Goal: Find specific page/section: Find specific page/section

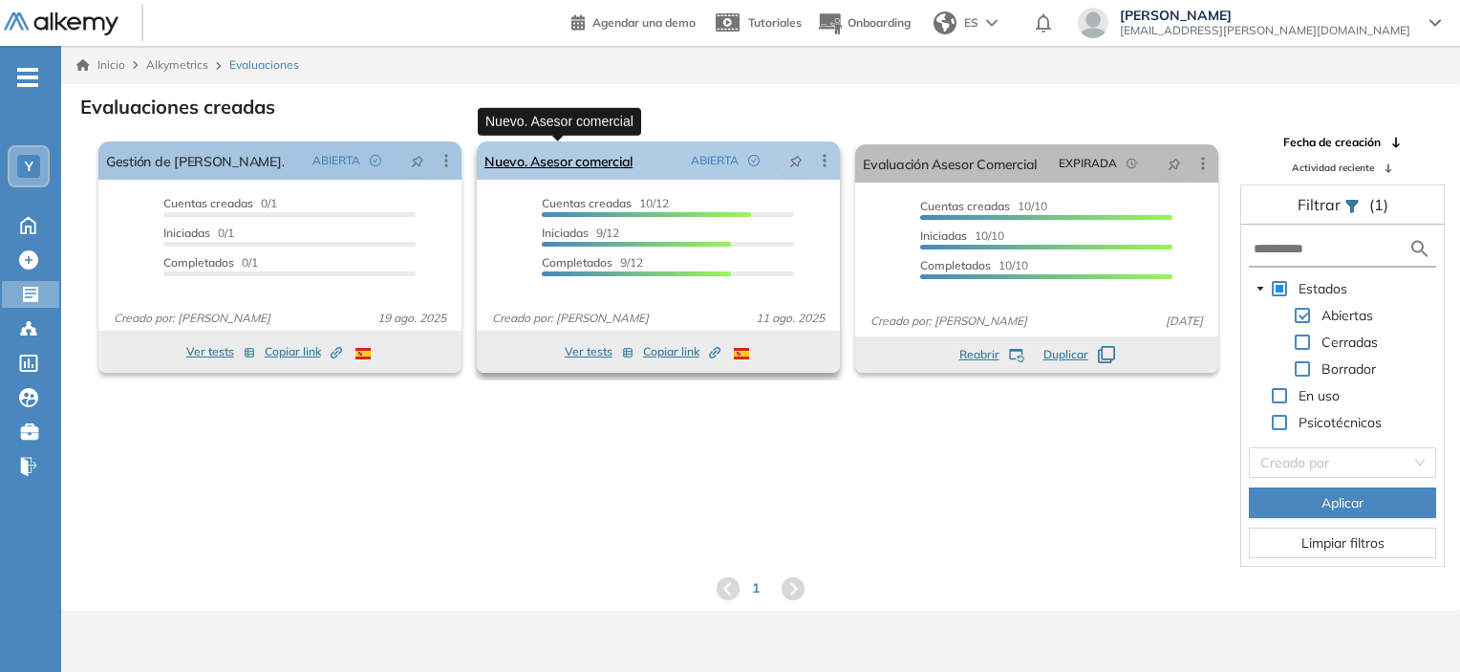
click at [562, 162] on link "Nuevo. Asesor comercial" at bounding box center [559, 160] width 148 height 38
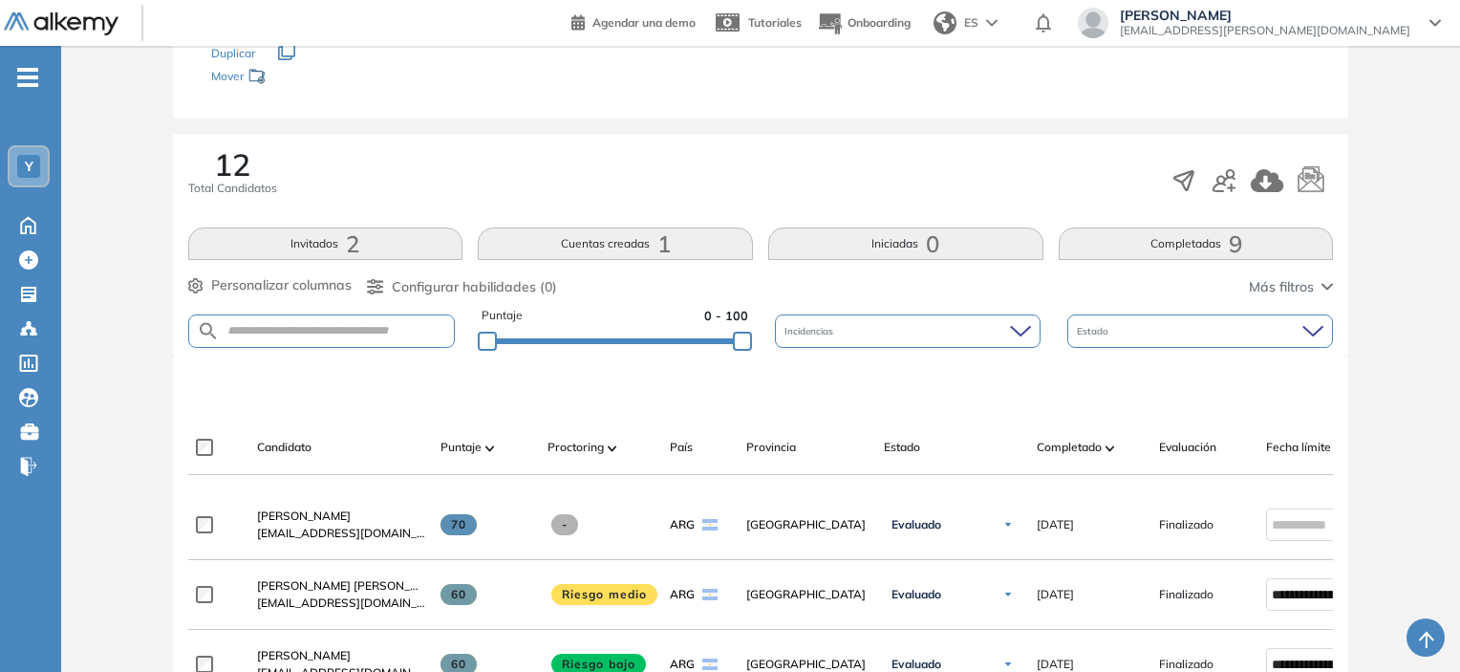
scroll to position [382, 0]
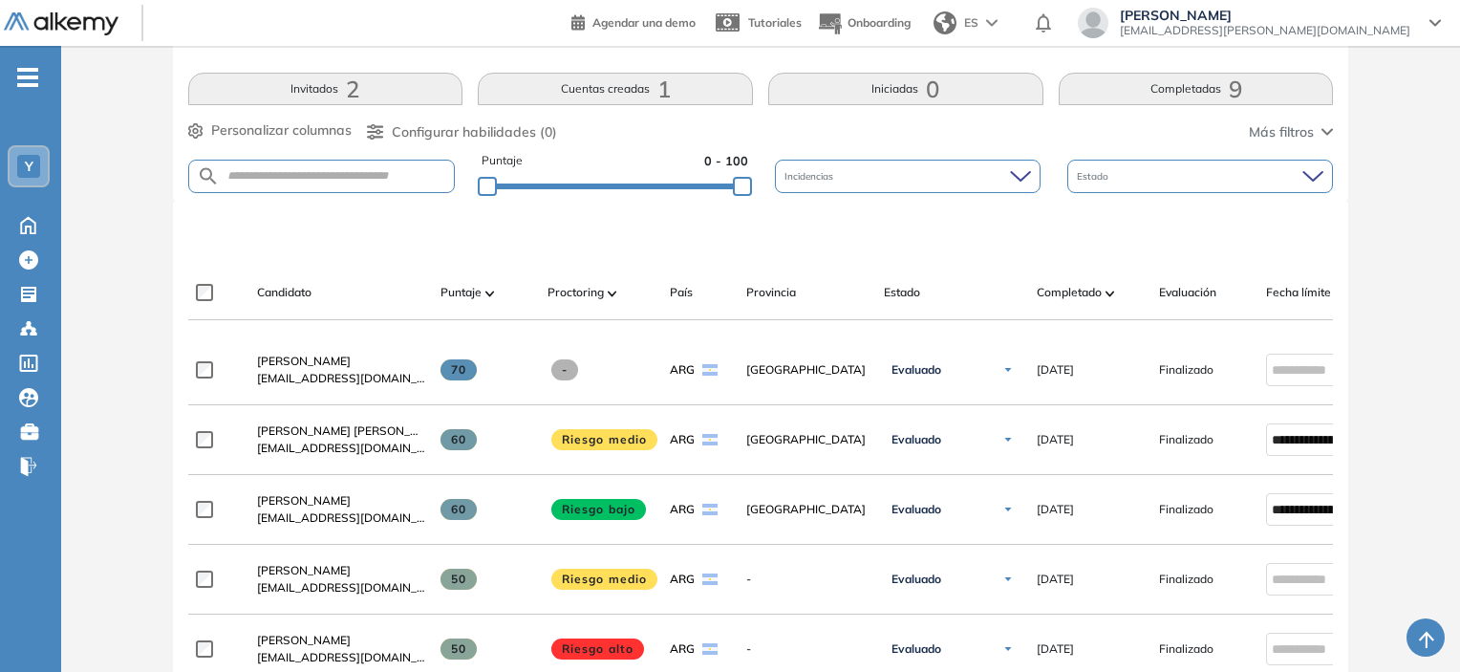
click at [654, 91] on button "Cuentas creadas 1" at bounding box center [615, 89] width 275 height 32
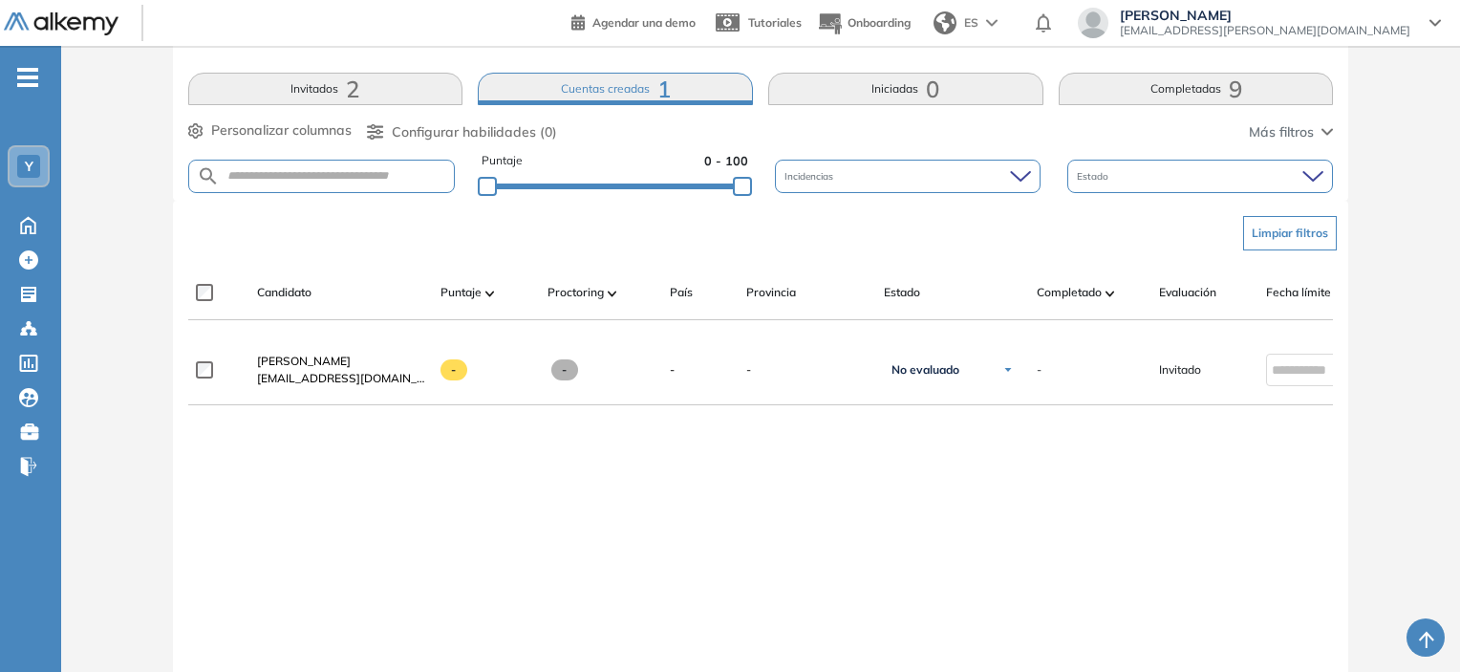
click at [413, 87] on button "Invitados 2" at bounding box center [325, 89] width 275 height 32
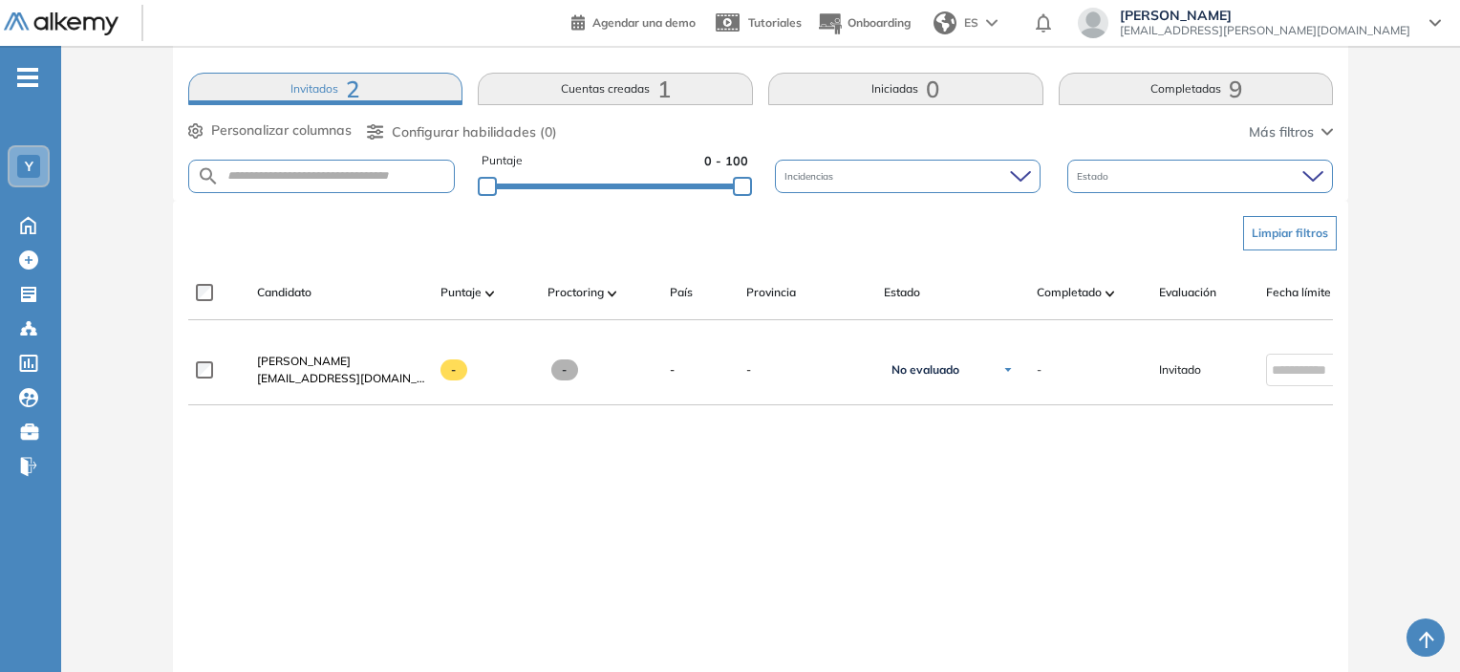
click at [340, 92] on button "Invitados 2" at bounding box center [325, 89] width 275 height 32
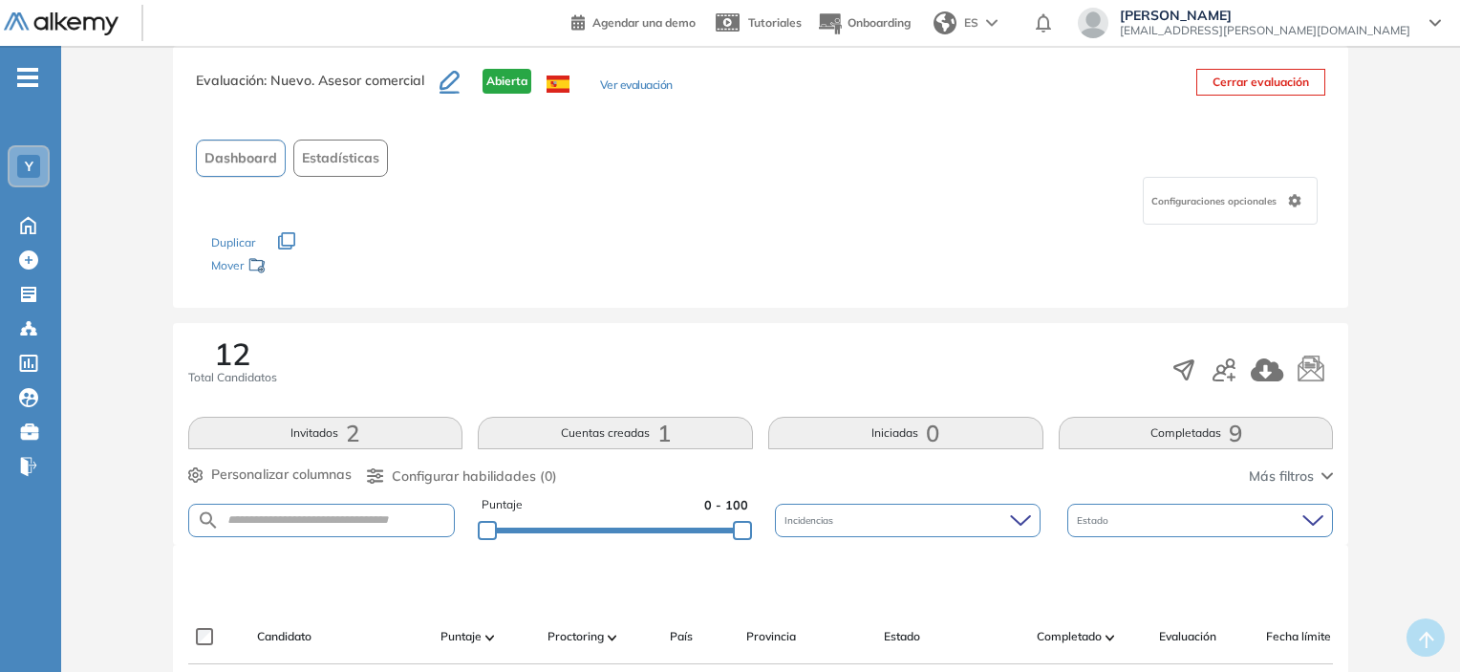
scroll to position [0, 0]
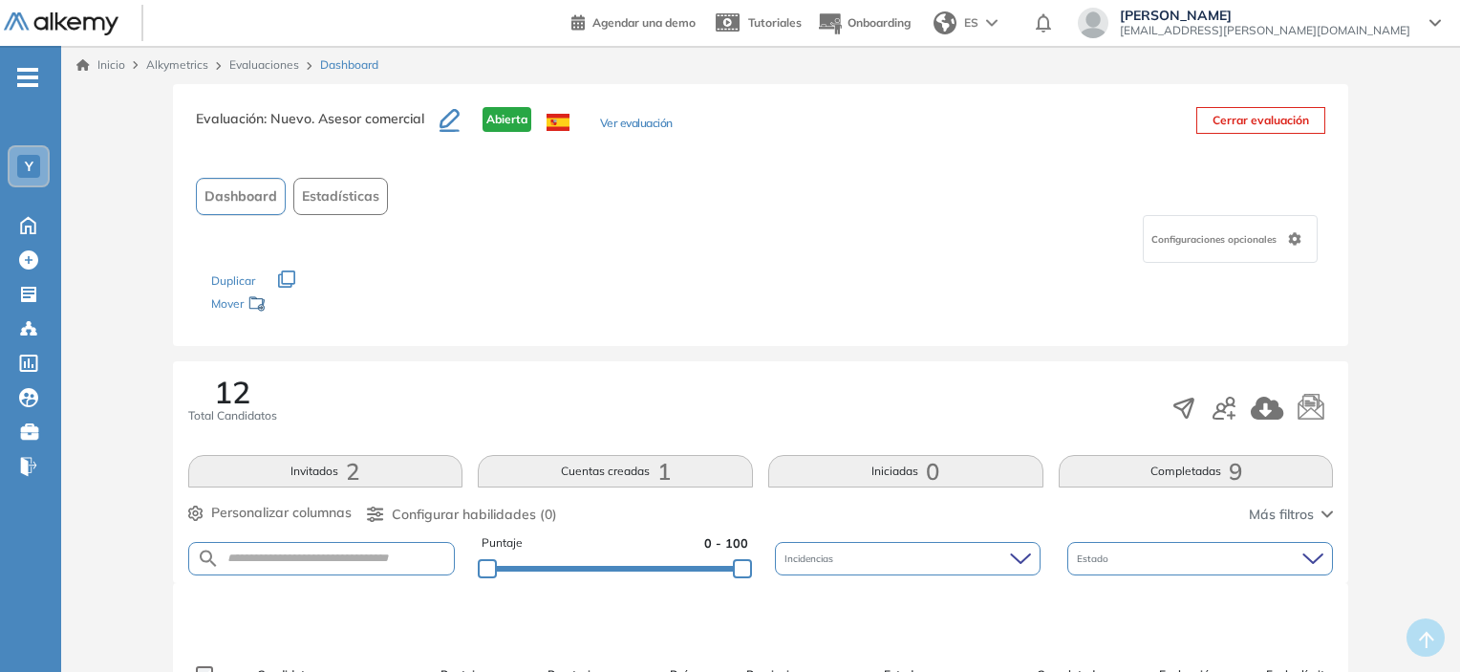
click at [126, 66] on div "Inicio Alkymetrics Evaluaciones Dashboard" at bounding box center [760, 64] width 1369 height 17
click at [119, 60] on link "Inicio" at bounding box center [100, 64] width 49 height 17
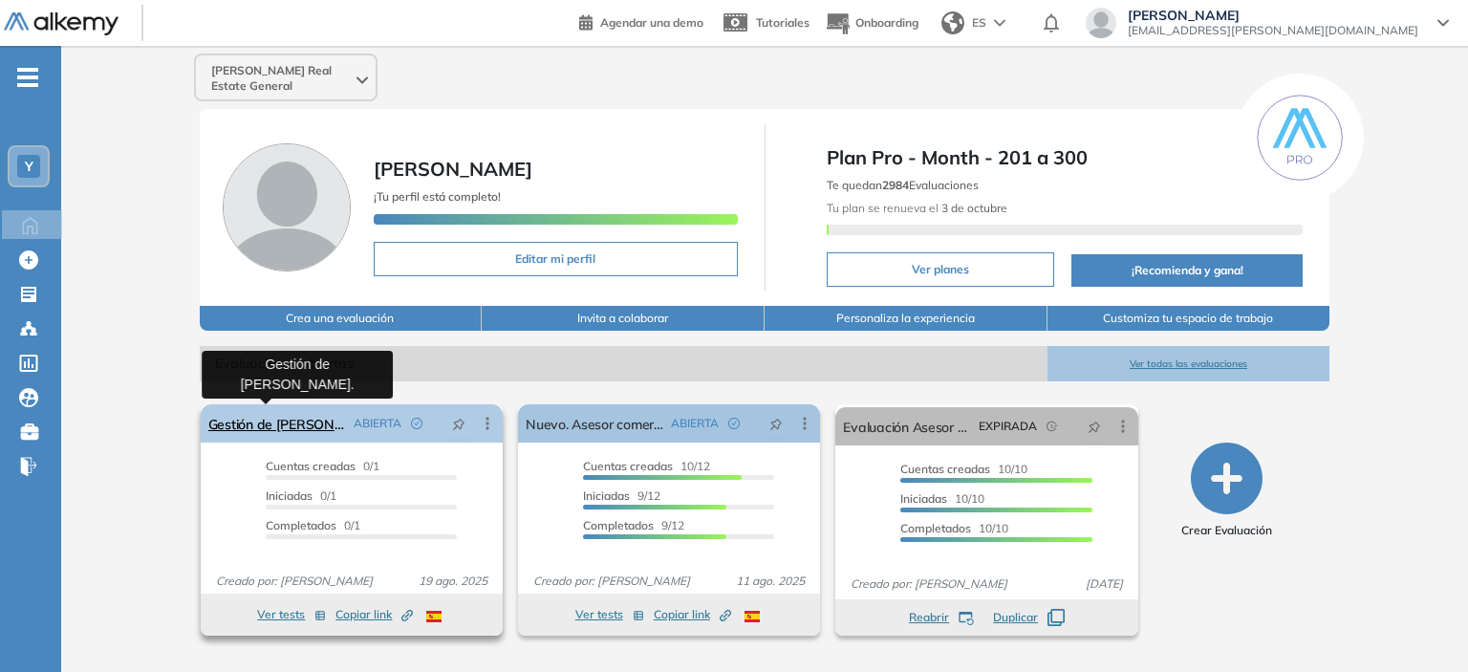
click at [299, 431] on link "Gestión de [PERSON_NAME]." at bounding box center [277, 423] width 138 height 38
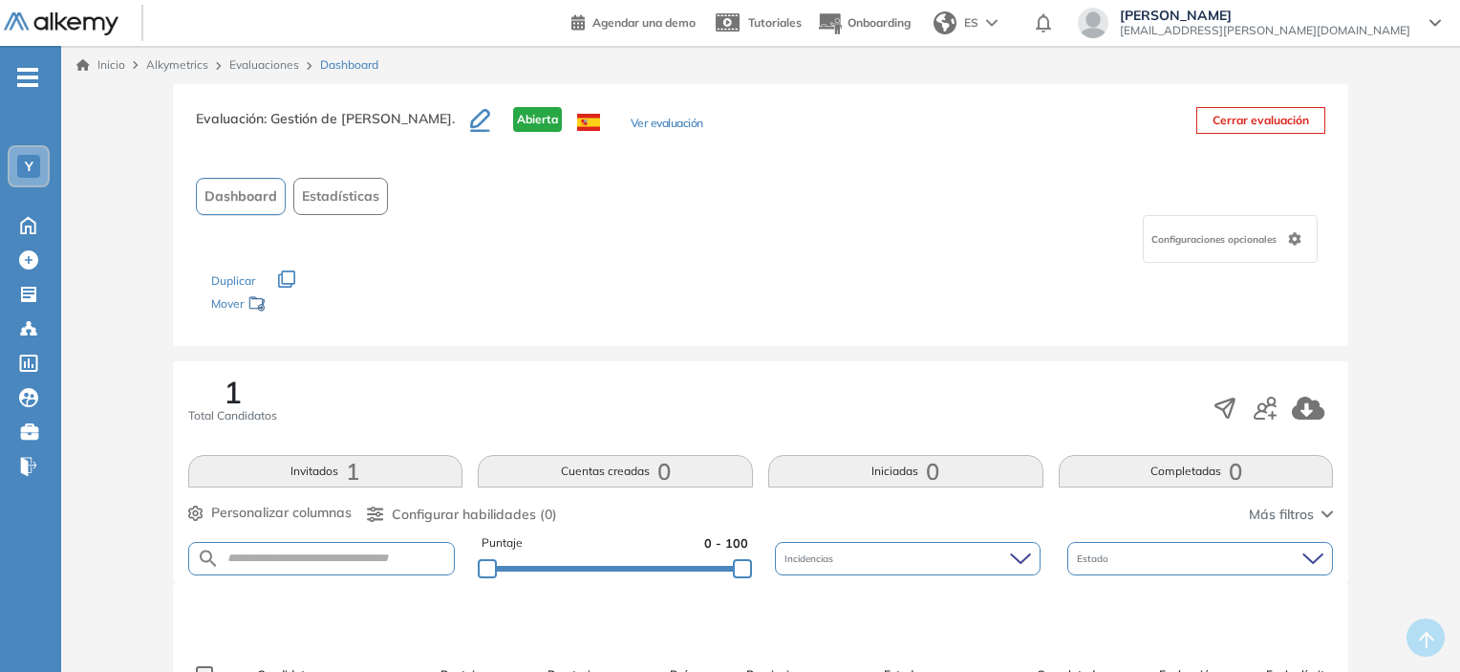
click at [114, 49] on div "Inicio Alkymetrics Evaluaciones Dashboard" at bounding box center [760, 65] width 1399 height 38
click at [113, 64] on link "Inicio" at bounding box center [100, 64] width 49 height 17
